Goal: Complete application form

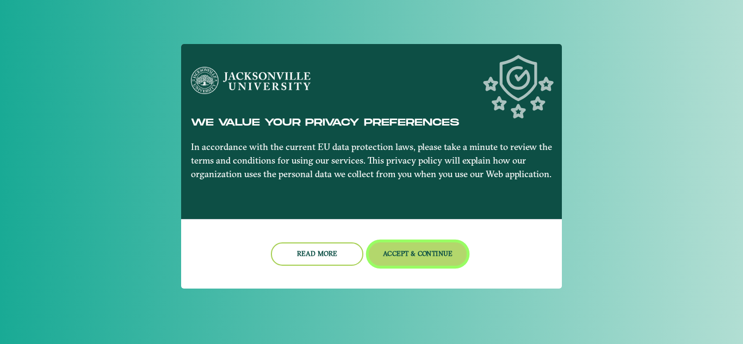
click at [423, 253] on button "Accept & Continue" at bounding box center [418, 254] width 98 height 23
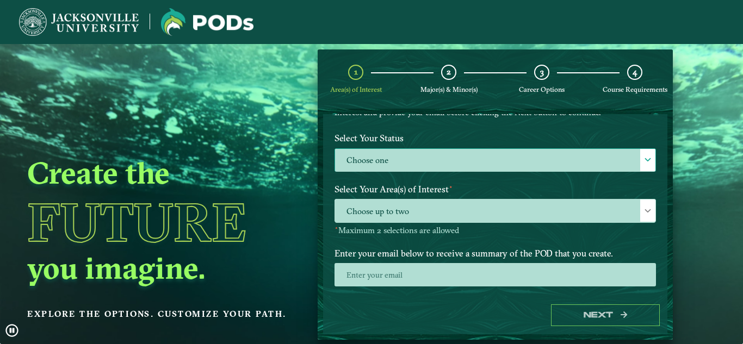
scroll to position [90, 0]
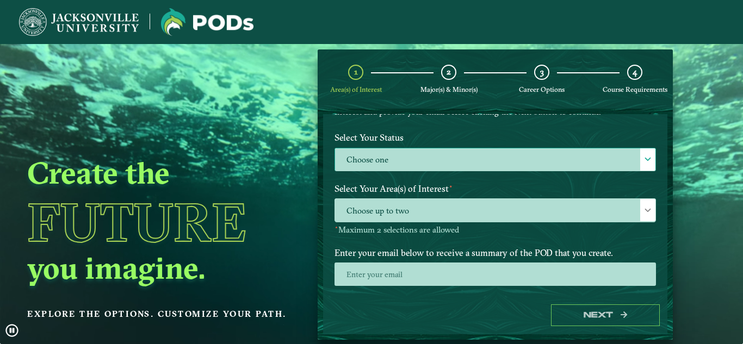
click at [367, 160] on label "Choose one" at bounding box center [495, 159] width 320 height 23
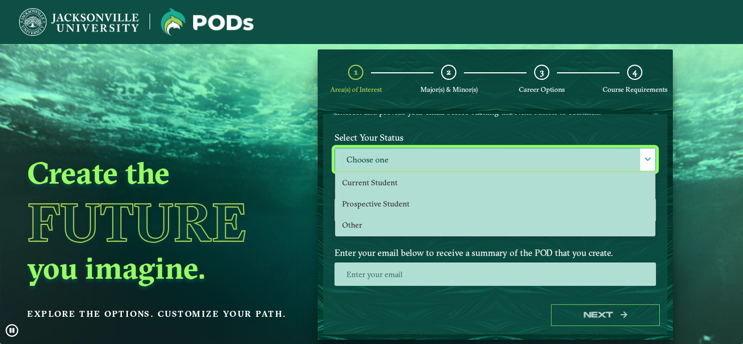
scroll to position [6, 50]
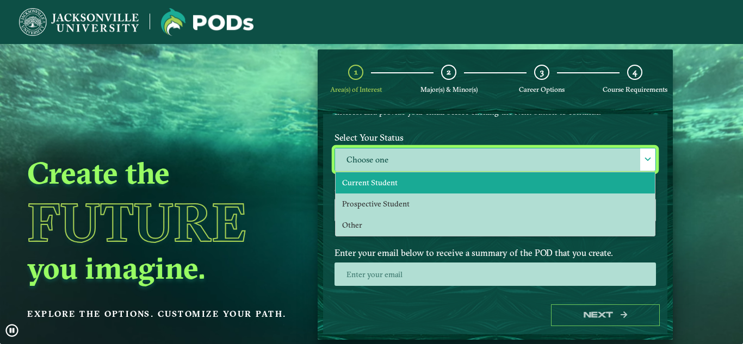
click at [386, 178] on span "Current Student" at bounding box center [369, 183] width 55 height 10
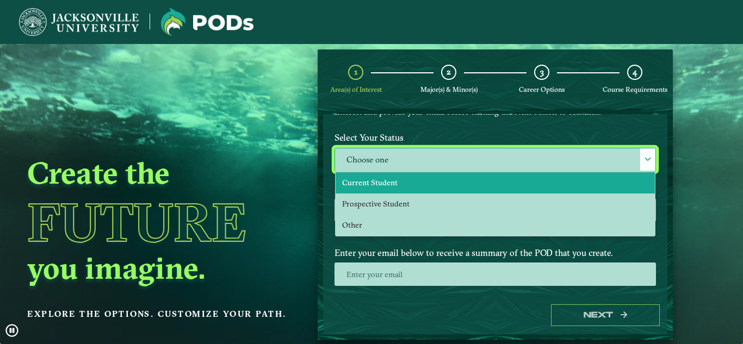
select select "[object Object]"
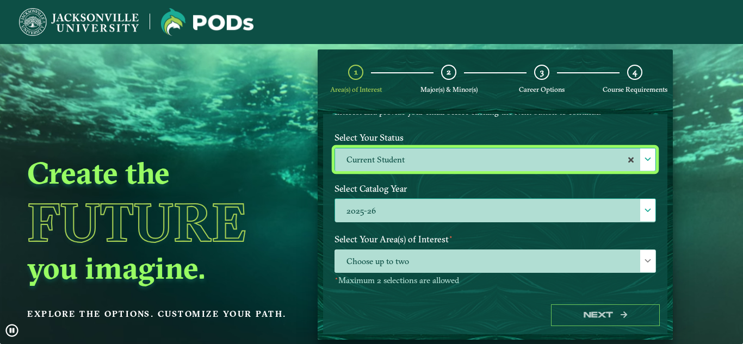
click at [456, 208] on label "2025-26" at bounding box center [495, 210] width 320 height 23
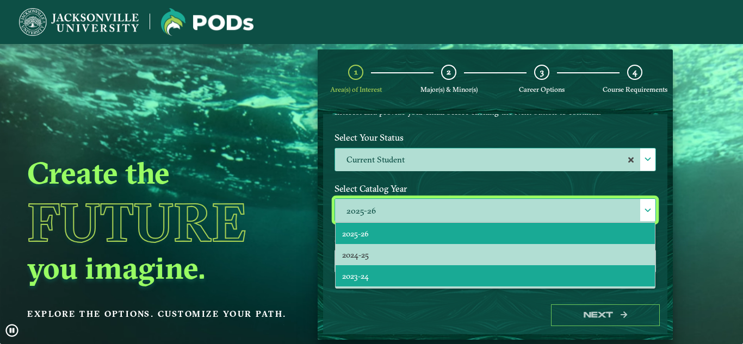
click at [380, 268] on li "2023-24" at bounding box center [495, 275] width 319 height 21
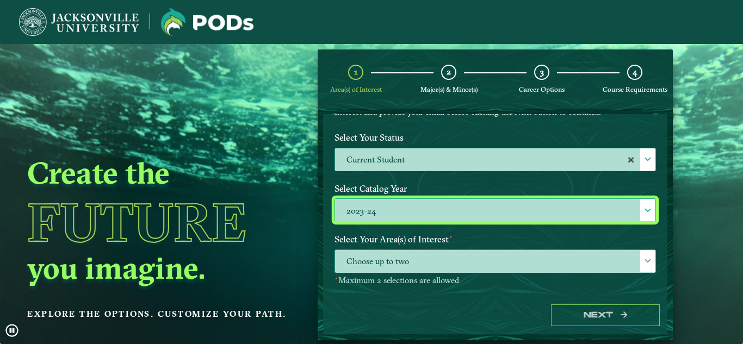
click at [370, 256] on span "Choose up to two" at bounding box center [495, 261] width 320 height 23
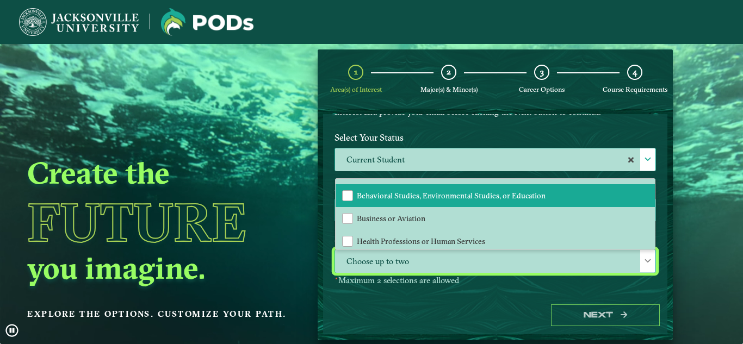
scroll to position [19, 0]
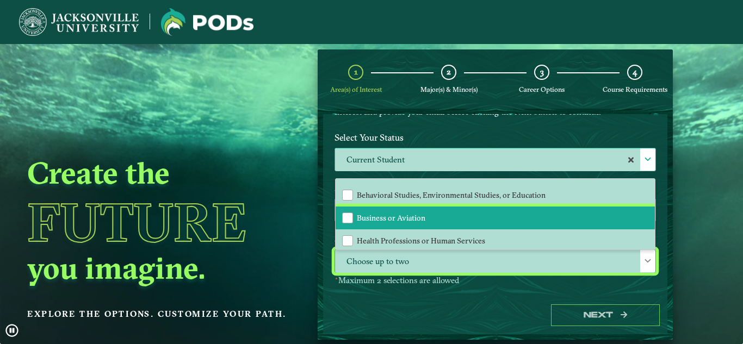
click at [339, 220] on li "Business or Aviation" at bounding box center [495, 218] width 319 height 23
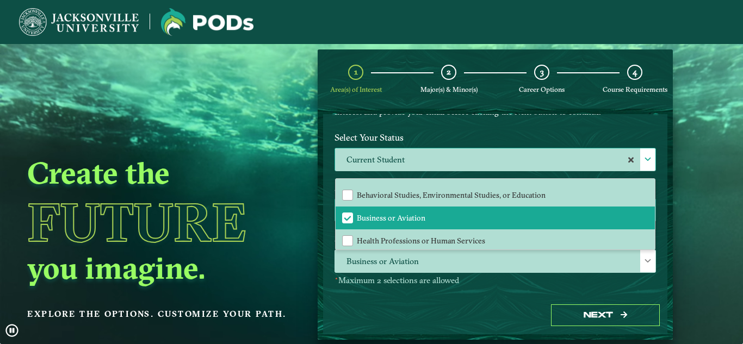
click at [431, 293] on div "Select Your Area(s) of Interest ⋆ Business or Aviation All Behavioral Studies, …" at bounding box center [495, 262] width 338 height 64
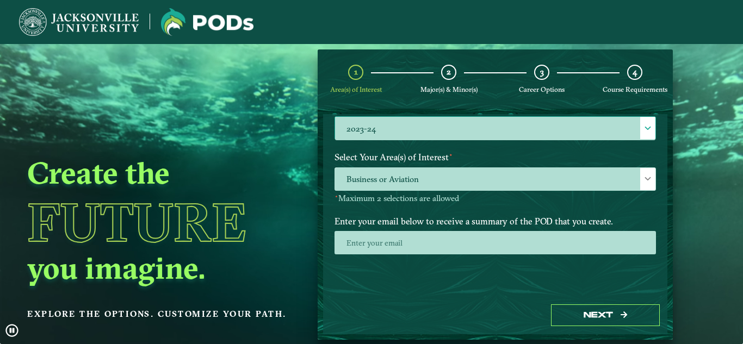
scroll to position [44, 0]
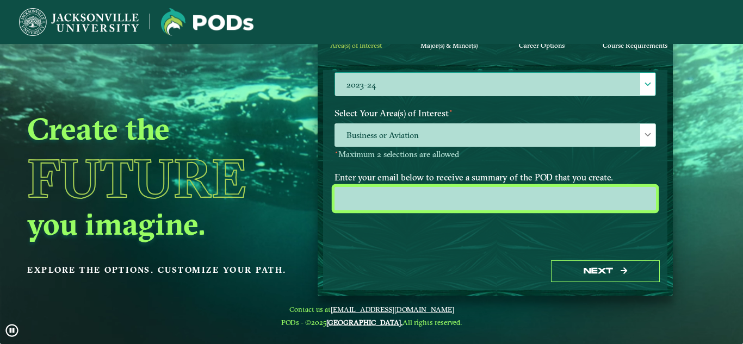
click at [488, 202] on input "email" at bounding box center [495, 198] width 321 height 23
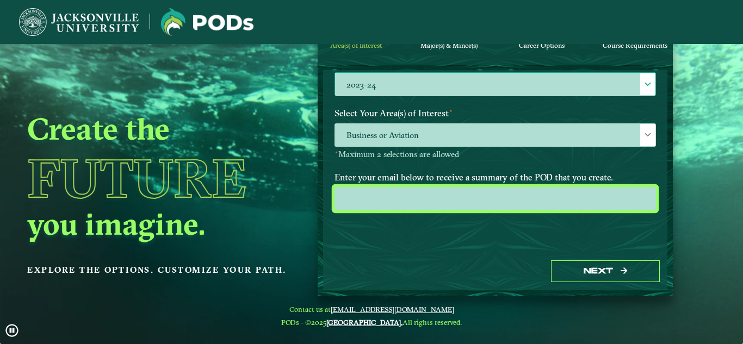
type input "[EMAIL_ADDRESS][DOMAIN_NAME]"
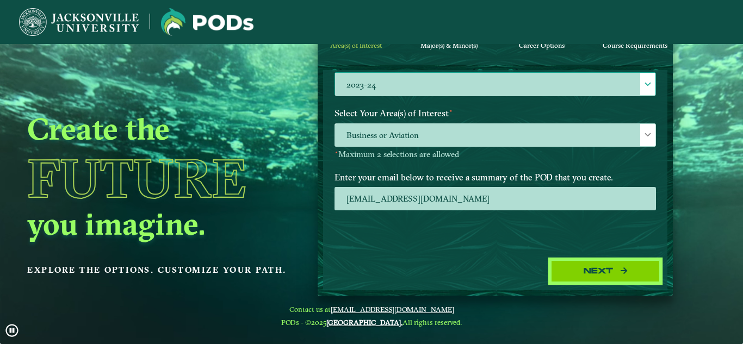
click at [625, 265] on button "Next" at bounding box center [605, 272] width 109 height 22
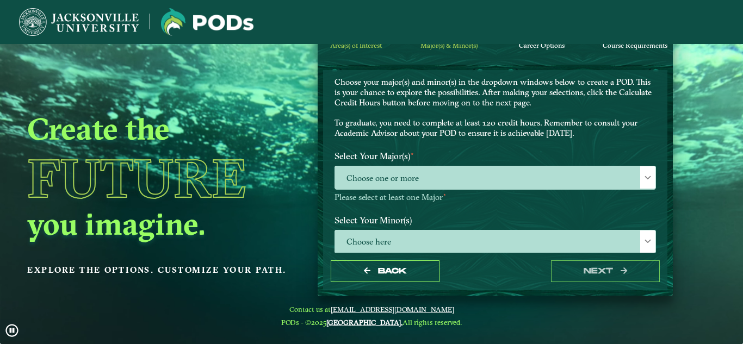
scroll to position [34, 0]
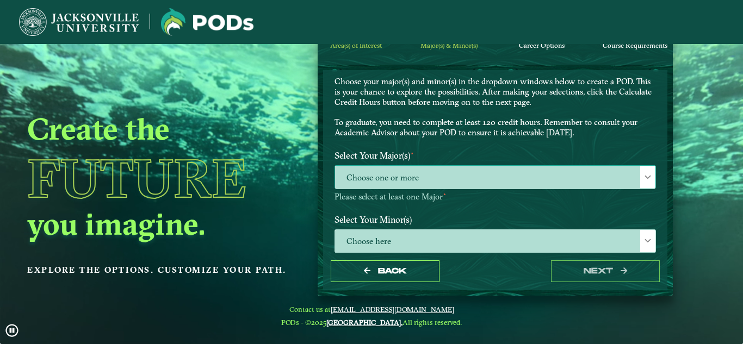
click at [468, 174] on span "Choose one or more" at bounding box center [495, 177] width 320 height 23
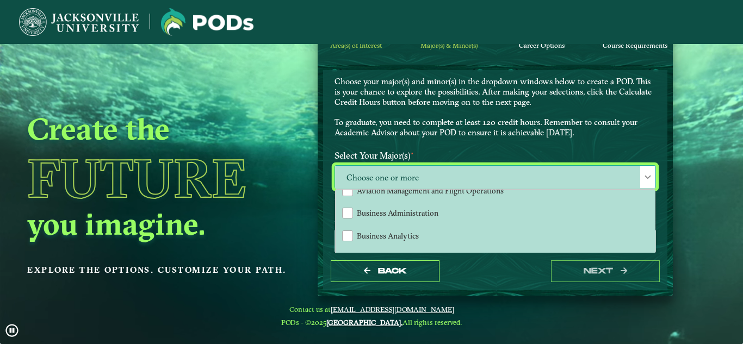
scroll to position [0, 0]
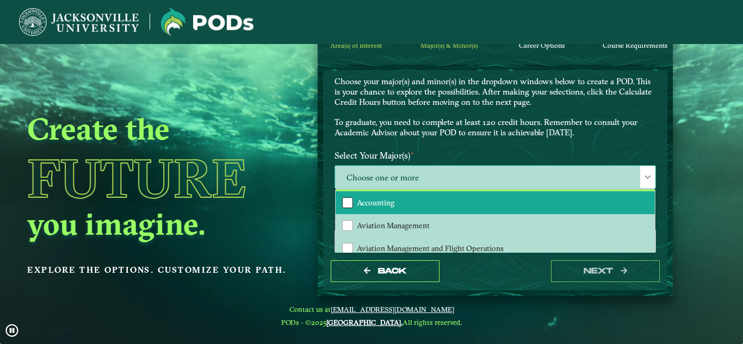
click at [346, 201] on div "Accounting" at bounding box center [347, 202] width 11 height 11
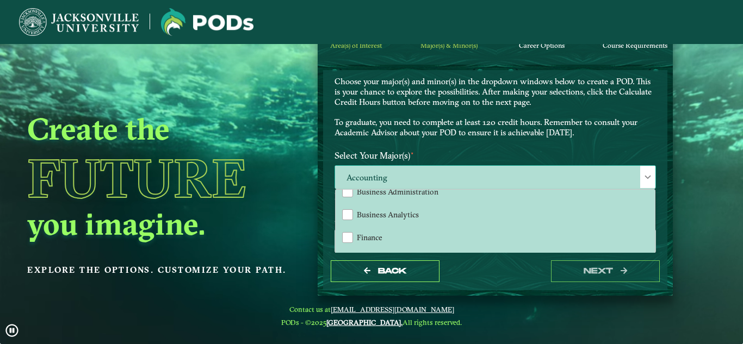
scroll to position [79, 0]
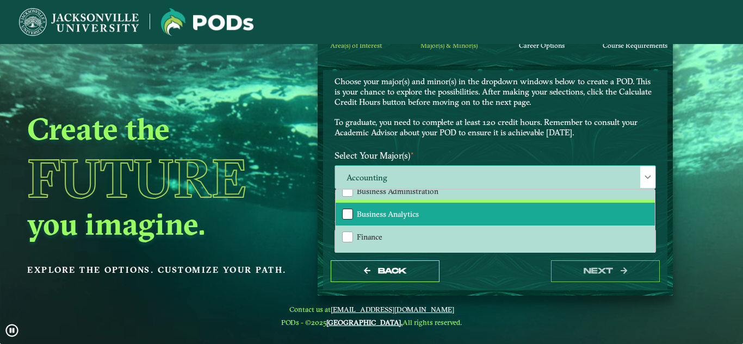
click at [350, 213] on div "Business Analytics" at bounding box center [347, 214] width 11 height 11
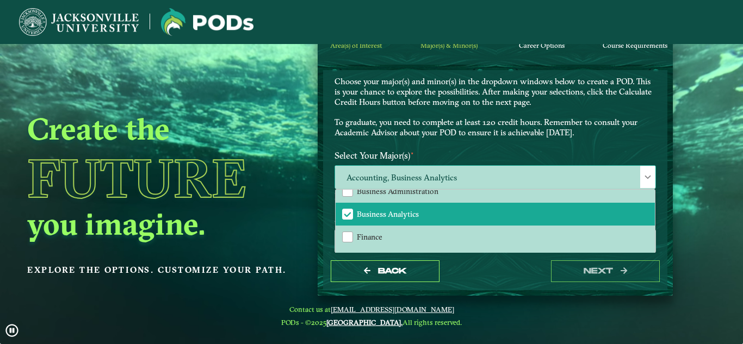
click at [644, 174] on span at bounding box center [648, 178] width 8 height 8
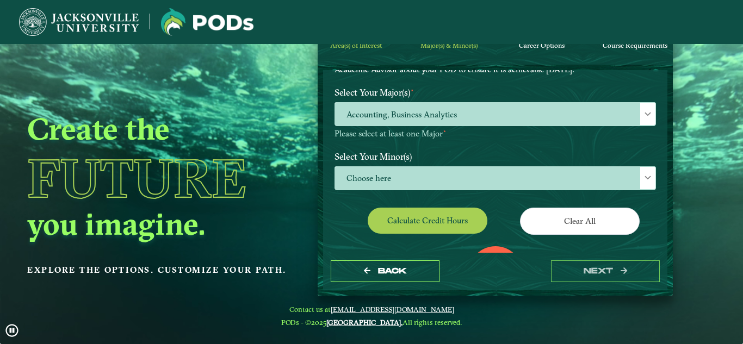
scroll to position [161, 0]
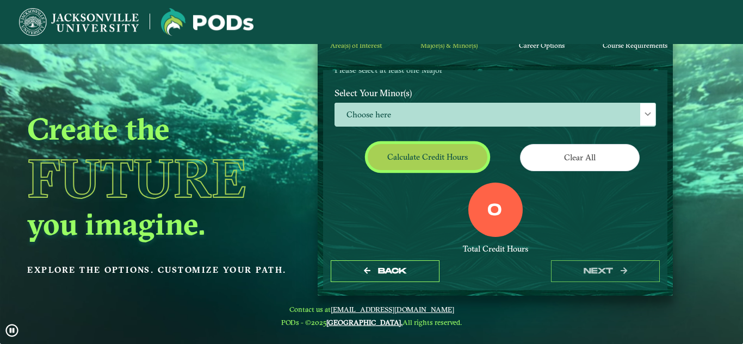
click at [452, 156] on button "Calculate credit hours" at bounding box center [428, 157] width 120 height 26
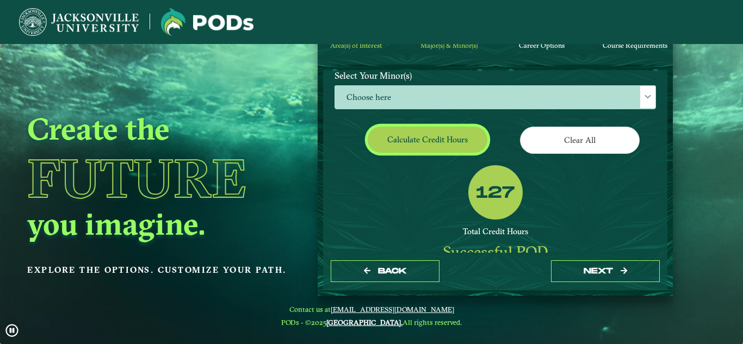
scroll to position [178, 0]
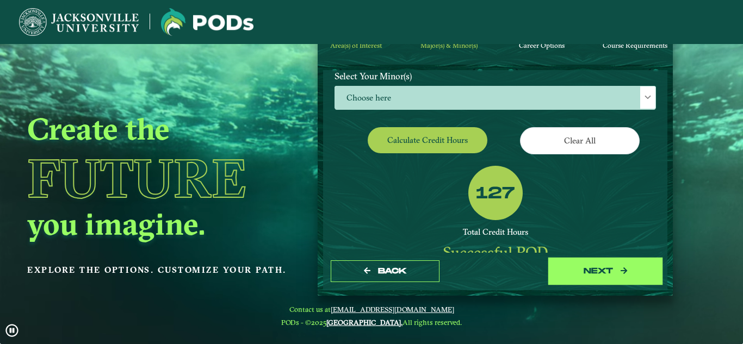
click at [609, 271] on button "next" at bounding box center [605, 272] width 109 height 22
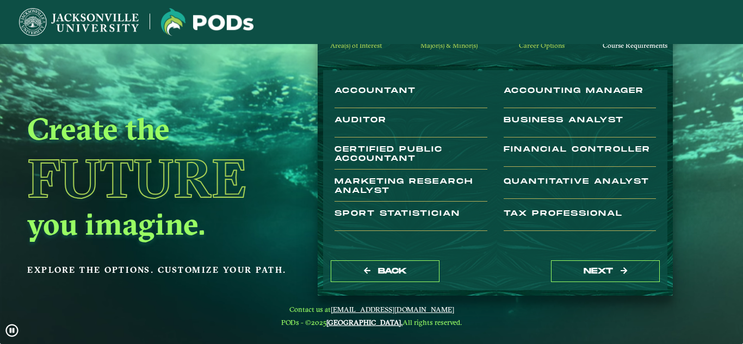
scroll to position [77, 0]
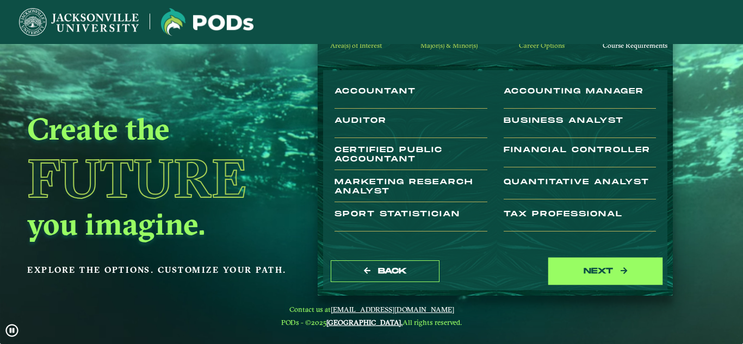
click at [610, 268] on button "next" at bounding box center [605, 272] width 109 height 22
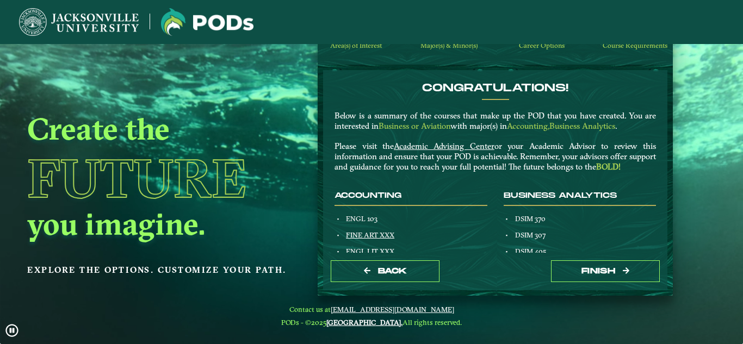
scroll to position [0, 0]
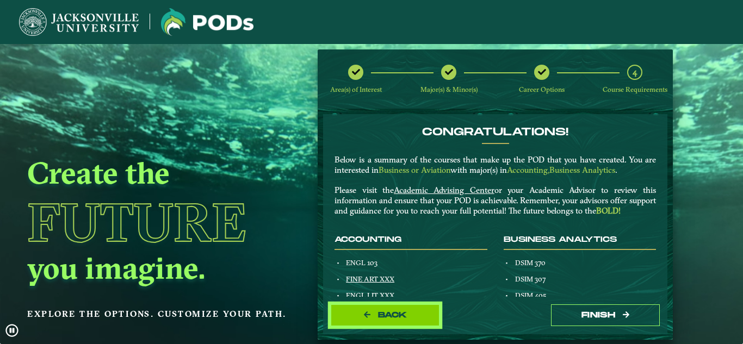
click at [382, 312] on span "Back" at bounding box center [392, 315] width 29 height 9
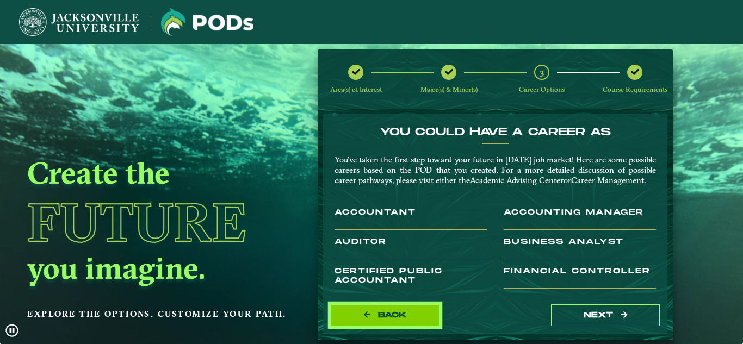
click at [364, 316] on icon "button" at bounding box center [367, 315] width 7 height 8
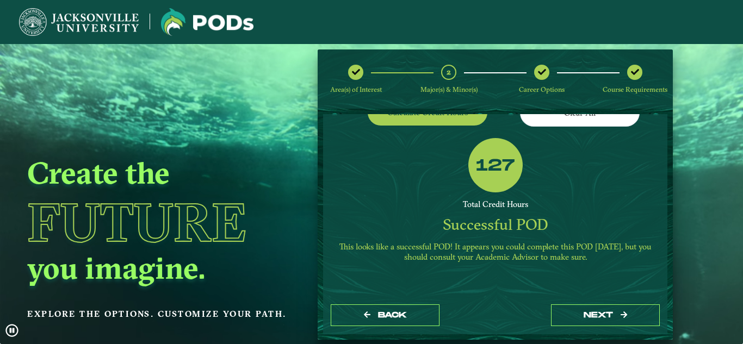
scroll to position [44, 0]
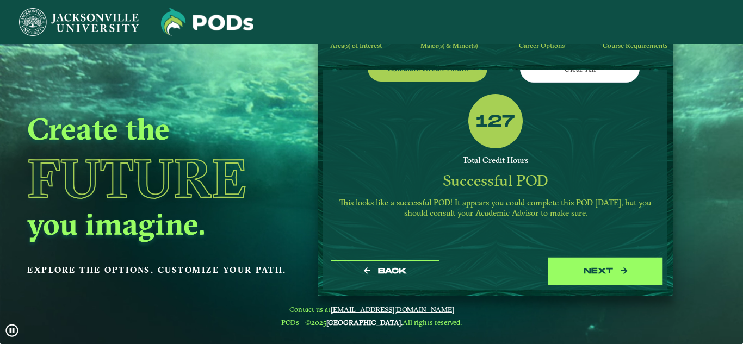
click at [623, 277] on button "next" at bounding box center [605, 272] width 109 height 22
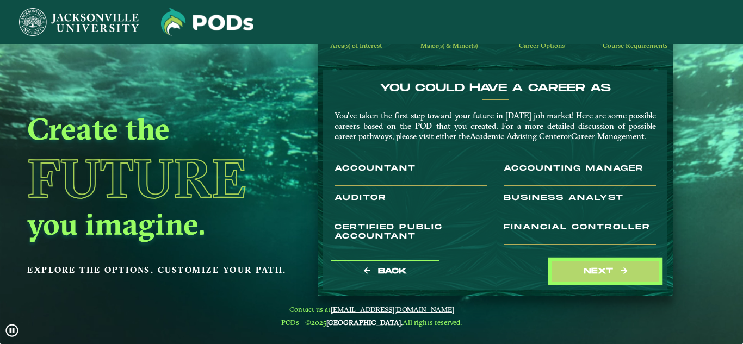
click at [623, 277] on button "next" at bounding box center [605, 272] width 109 height 22
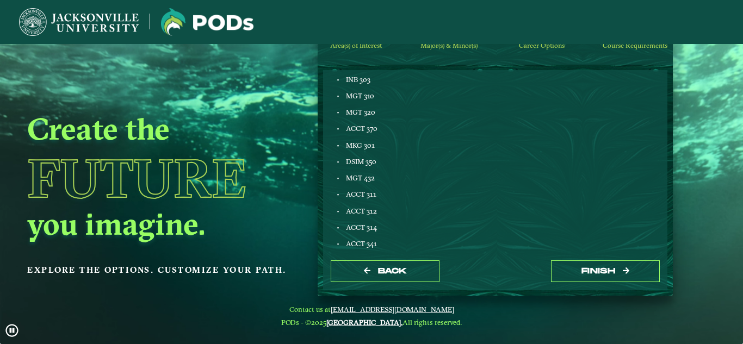
scroll to position [288, 0]
